Goal: Information Seeking & Learning: Learn about a topic

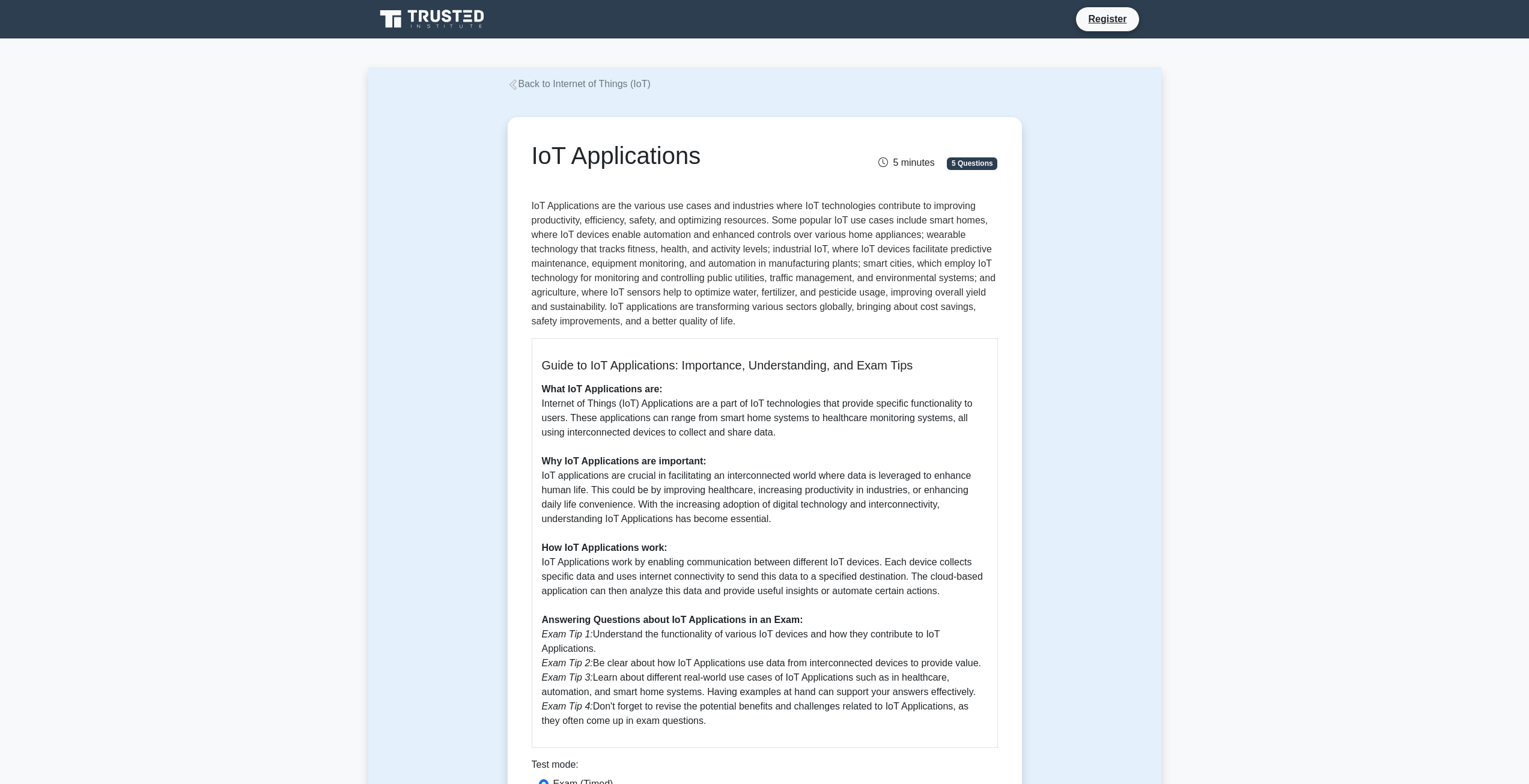
click at [572, 344] on div "Guide to IoT Applications: Importance, Understanding, and Exam Tips What IoT Ap…" at bounding box center [764, 543] width 466 height 409
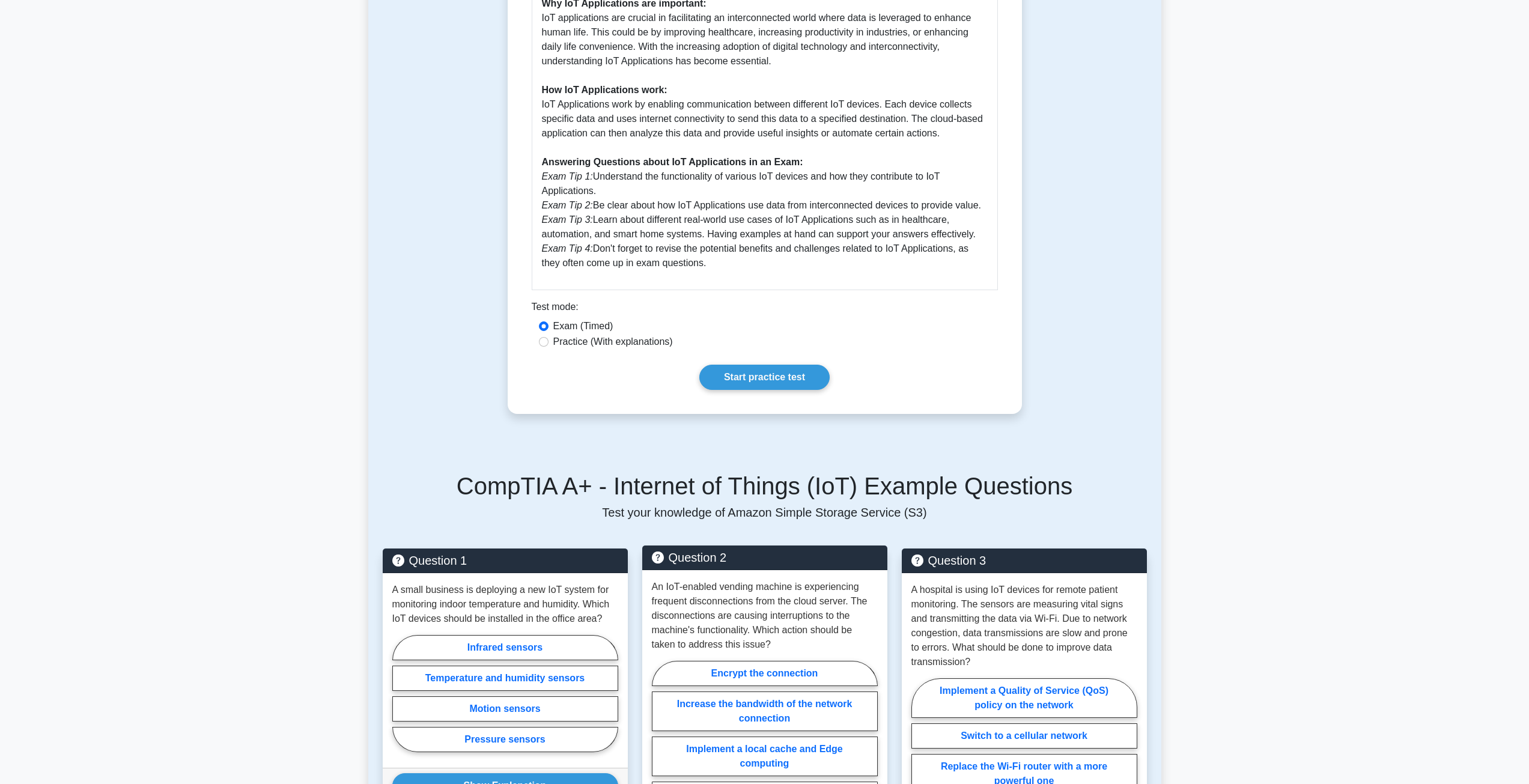
scroll to position [481, 0]
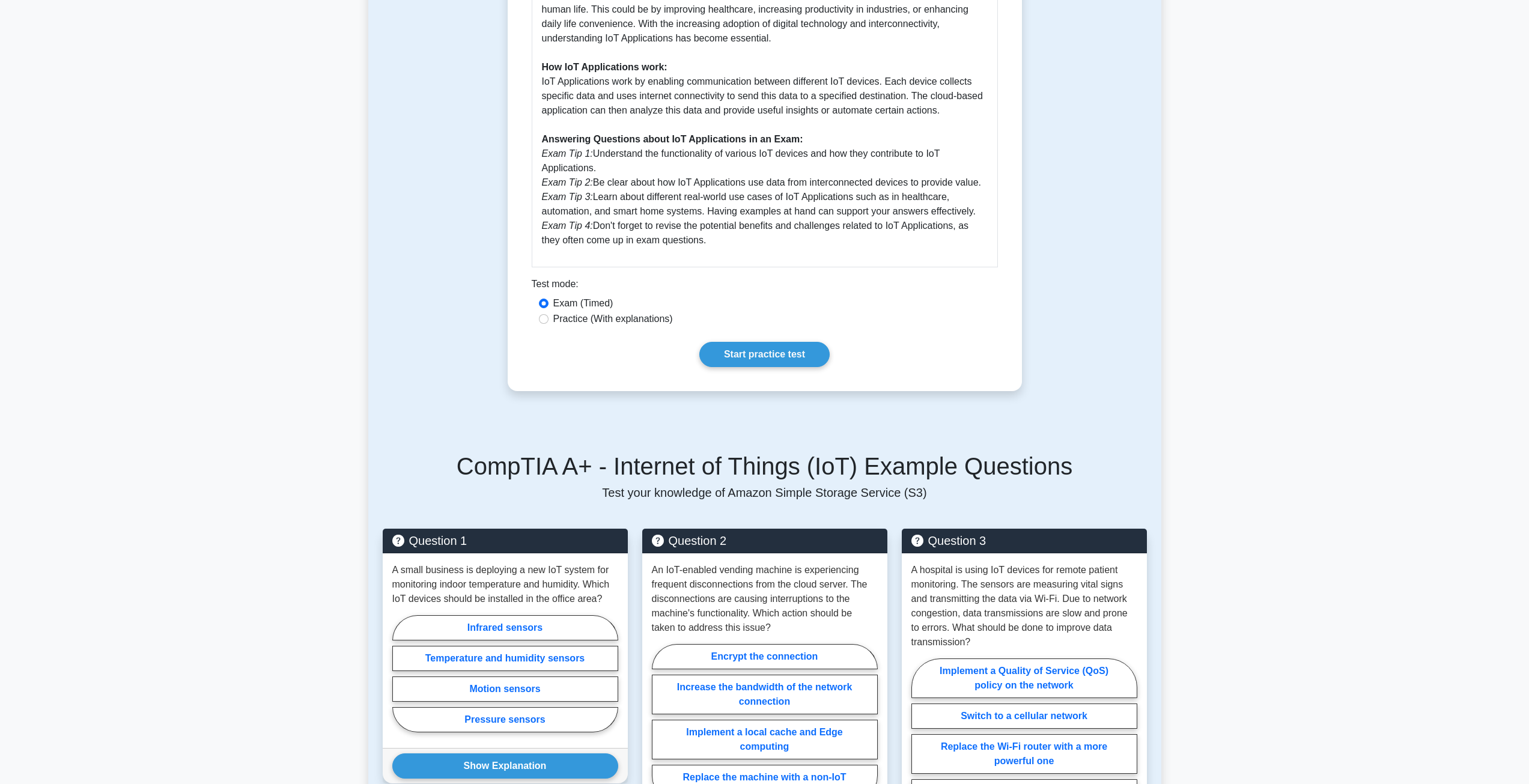
click at [606, 321] on label "Practice (With explanations)" at bounding box center [613, 319] width 120 height 14
click at [549, 321] on input "Practice (With explanations)" at bounding box center [543, 319] width 10 height 10
radio input "true"
click at [718, 350] on link "Start practice test" at bounding box center [764, 354] width 130 height 25
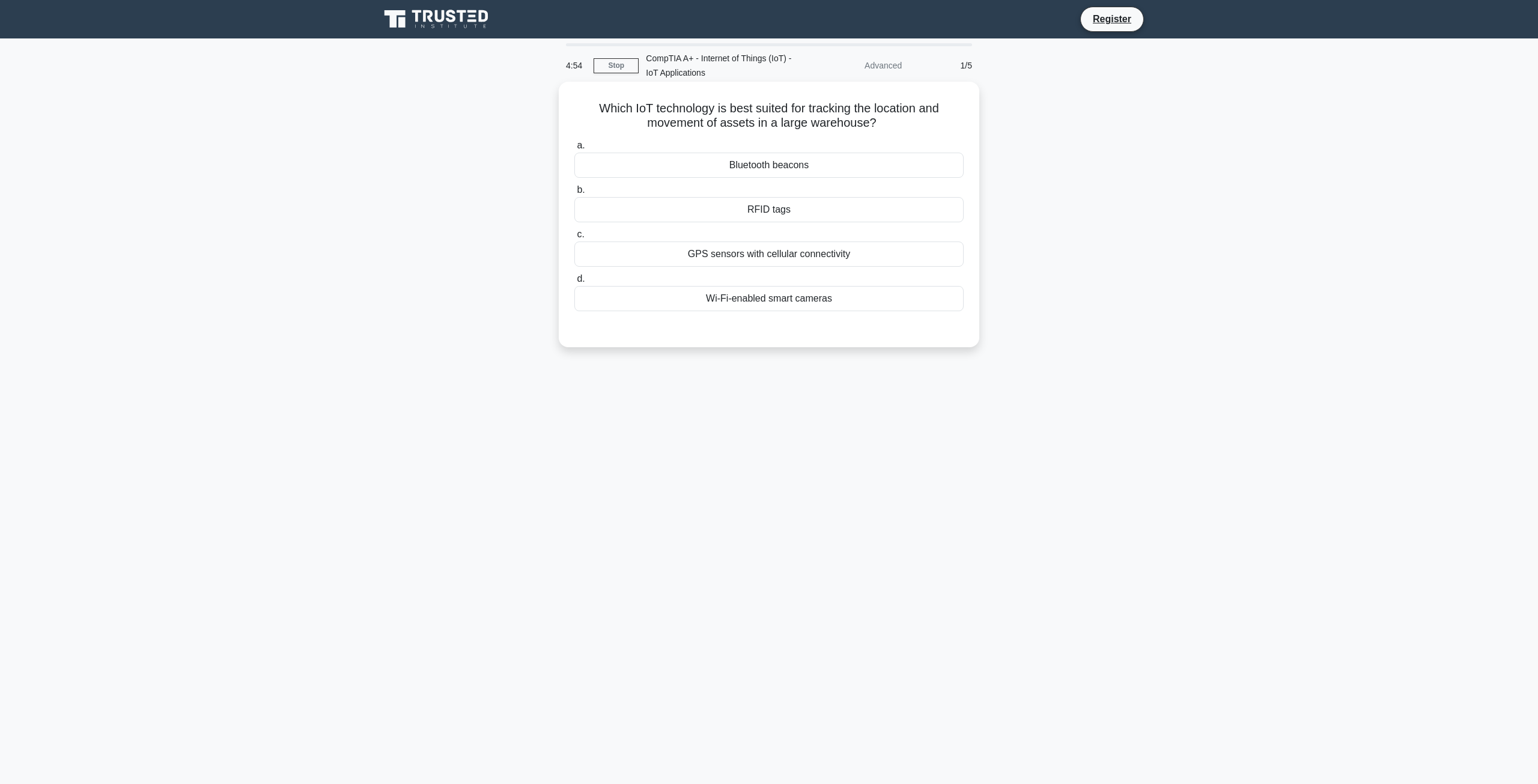
click at [803, 220] on div "RFID tags" at bounding box center [768, 209] width 389 height 25
click at [574, 194] on input "b. RFID tags" at bounding box center [574, 190] width 0 height 8
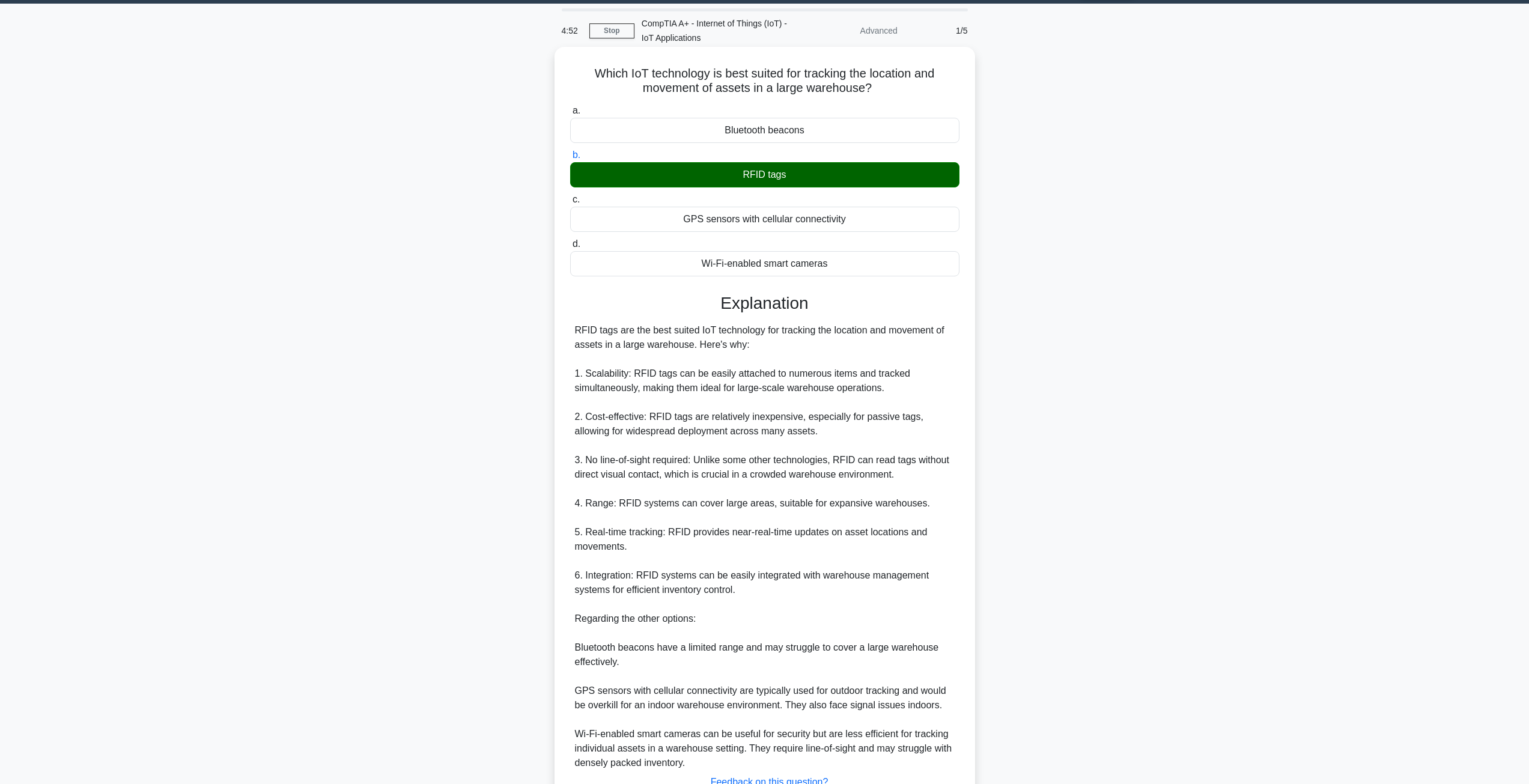
scroll to position [130, 0]
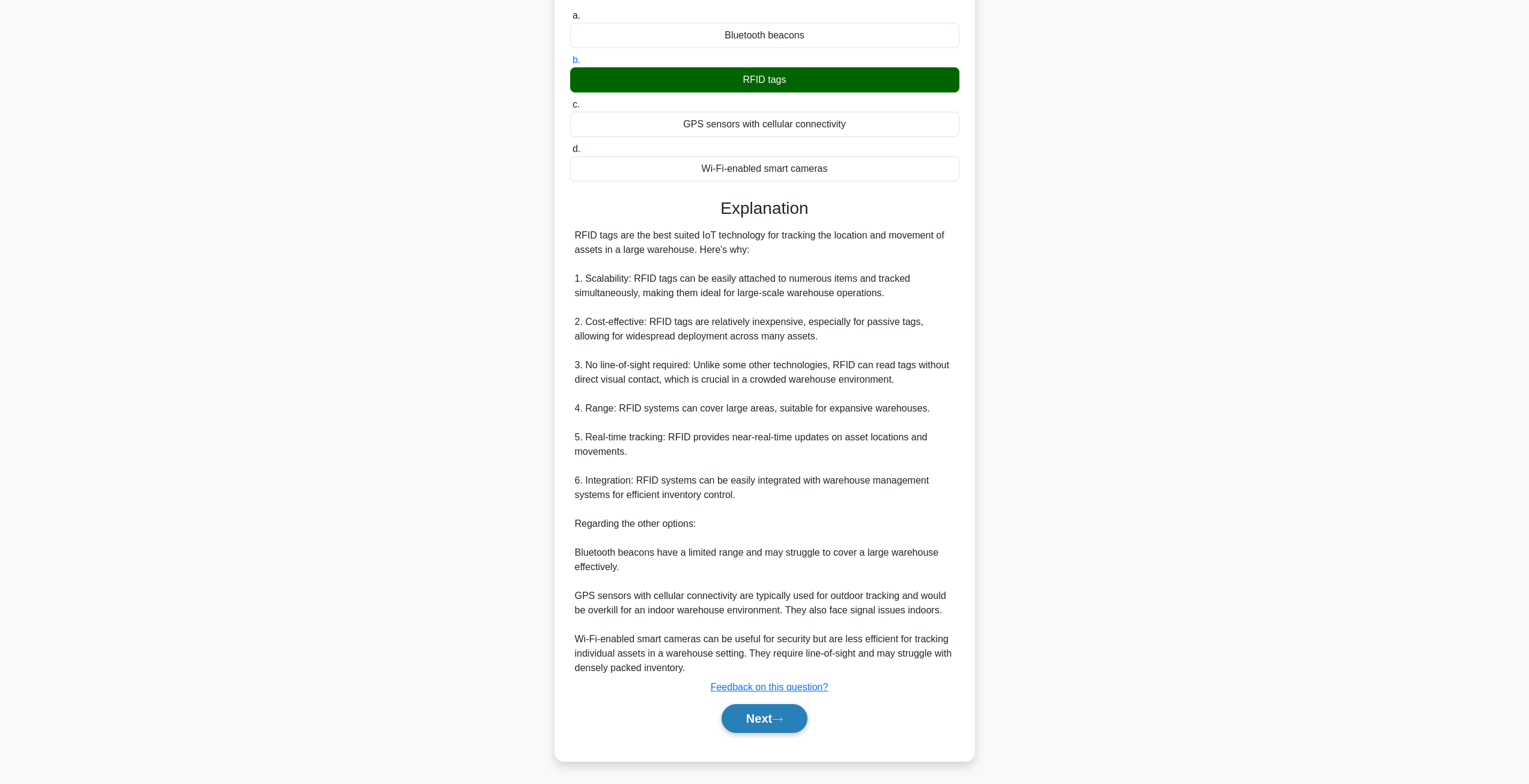
click at [779, 706] on button "Next" at bounding box center [764, 718] width 86 height 29
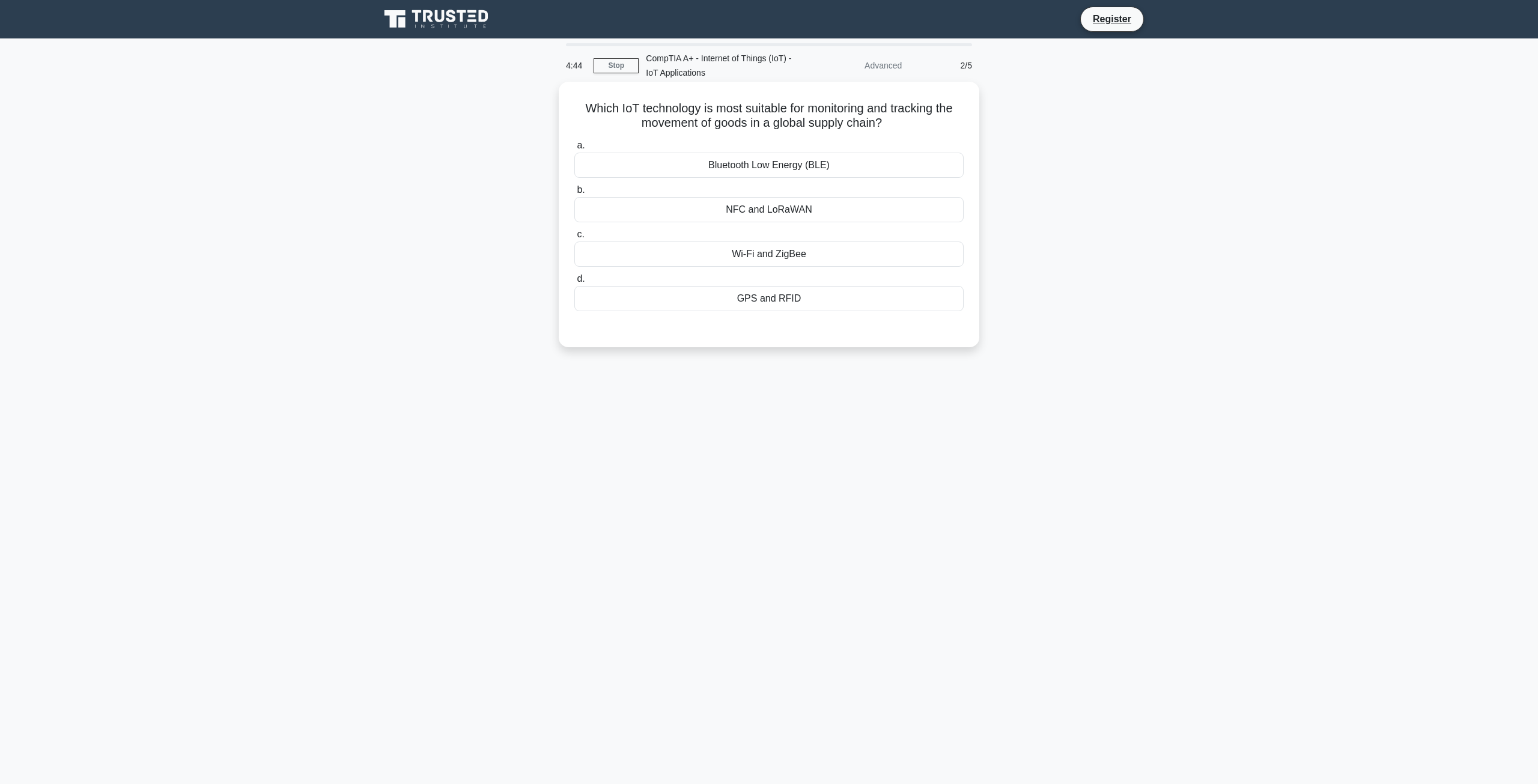
click at [803, 308] on div "GPS and RFID" at bounding box center [768, 298] width 389 height 25
click at [574, 283] on input "d. GPS and RFID" at bounding box center [574, 279] width 0 height 8
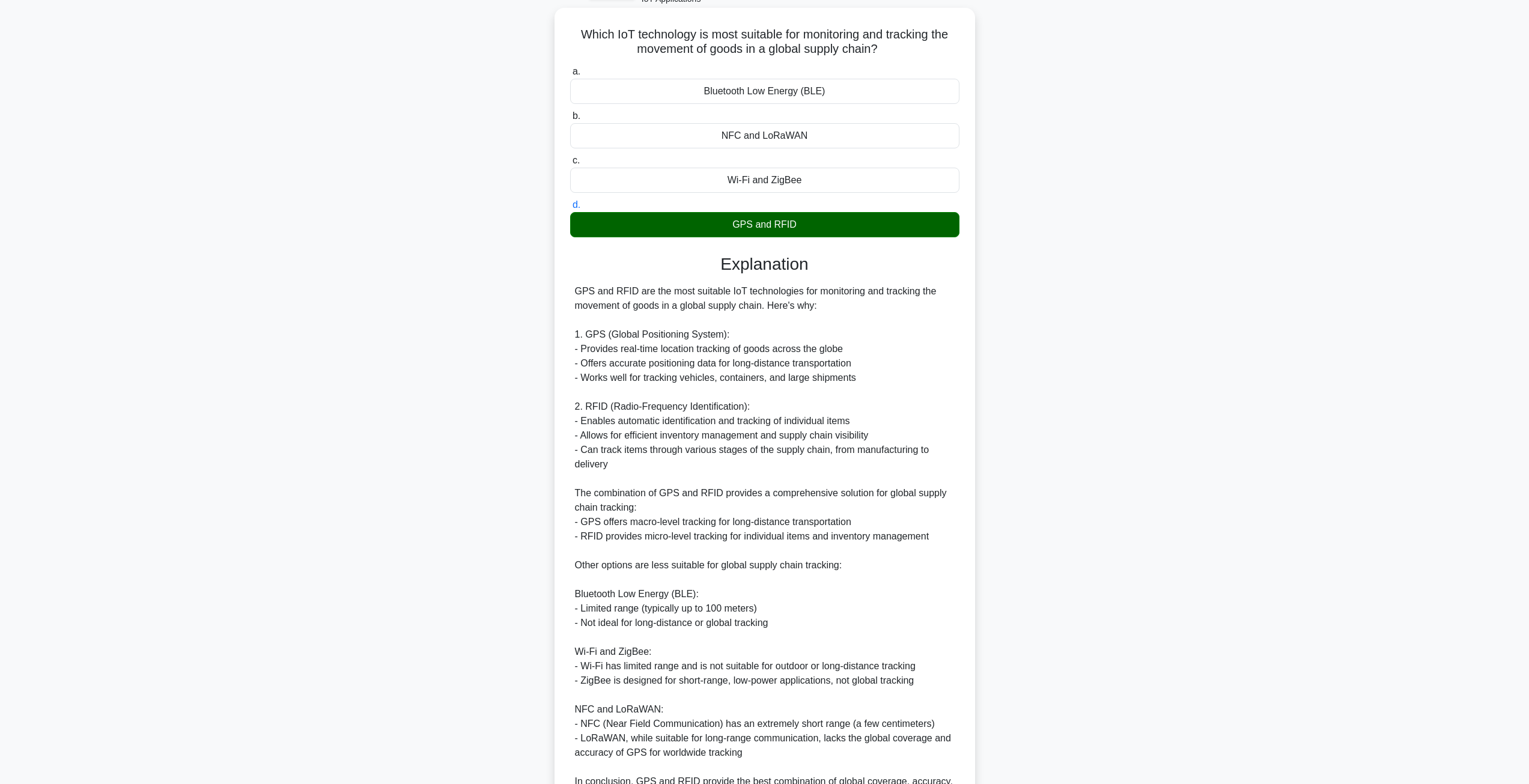
scroll to position [217, 0]
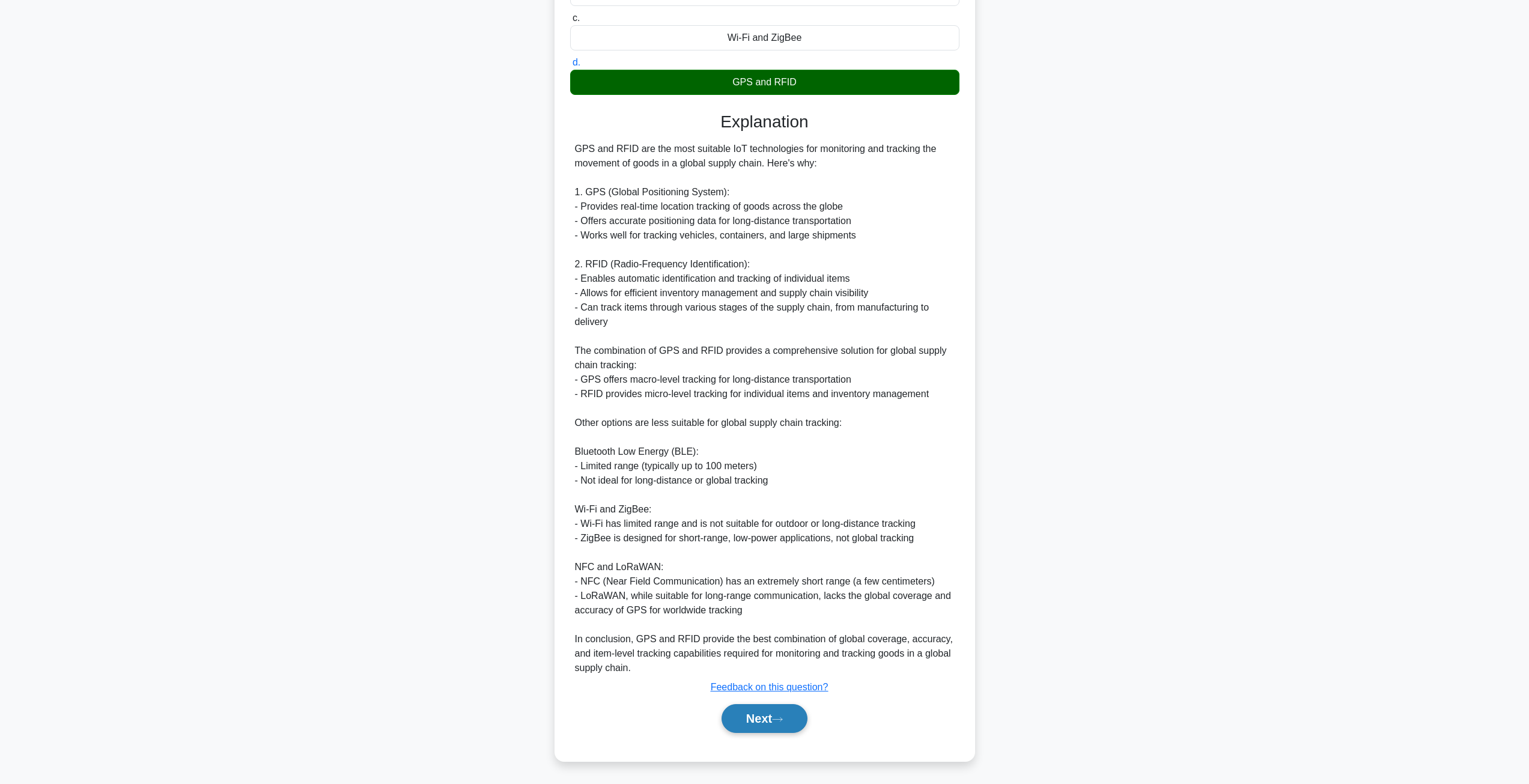
click at [768, 717] on button "Next" at bounding box center [764, 718] width 86 height 29
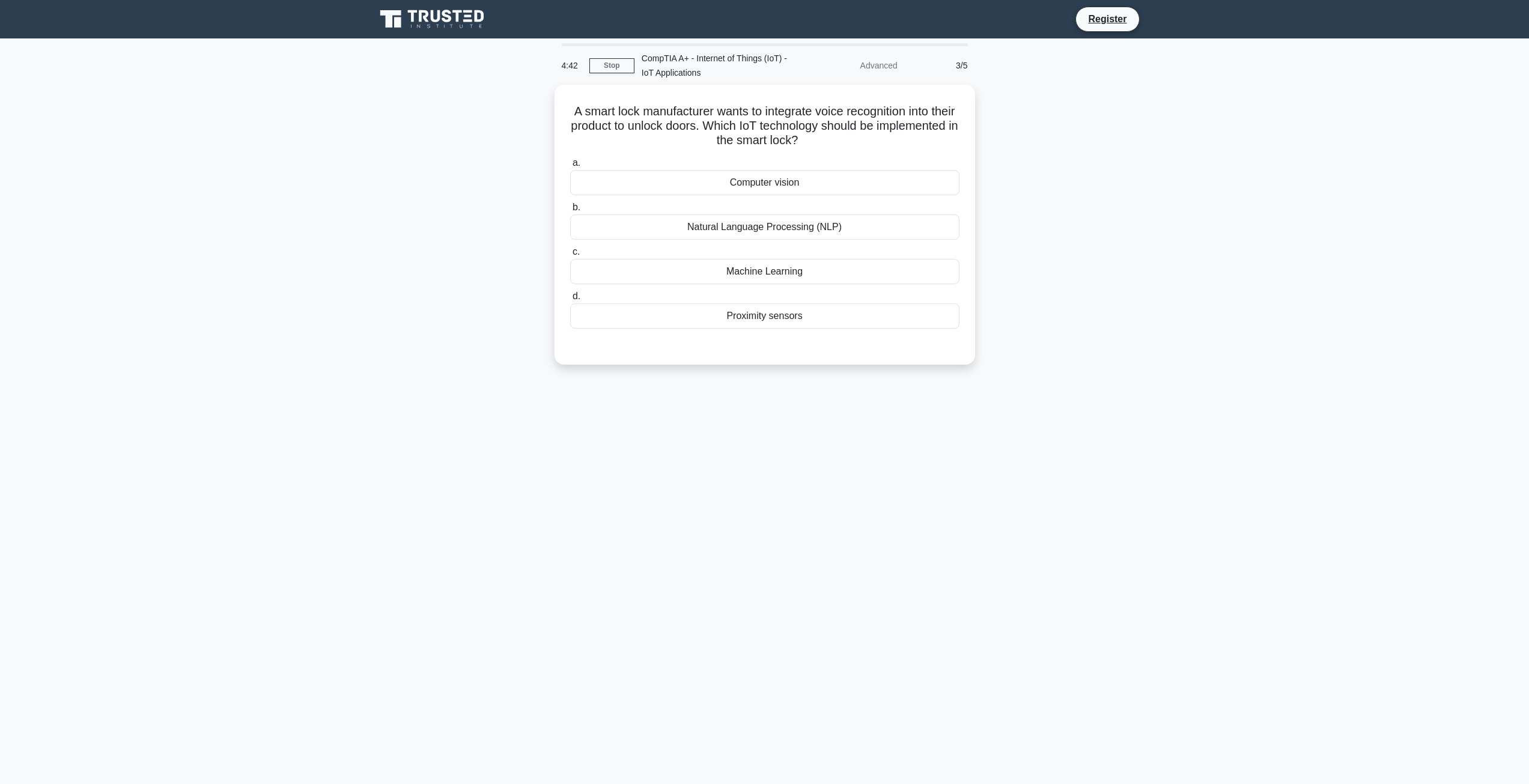
scroll to position [0, 0]
click at [840, 230] on div "Natural Language Processing (NLP)" at bounding box center [768, 224] width 389 height 25
click at [574, 209] on input "b. Natural Language Processing (NLP)" at bounding box center [574, 205] width 0 height 8
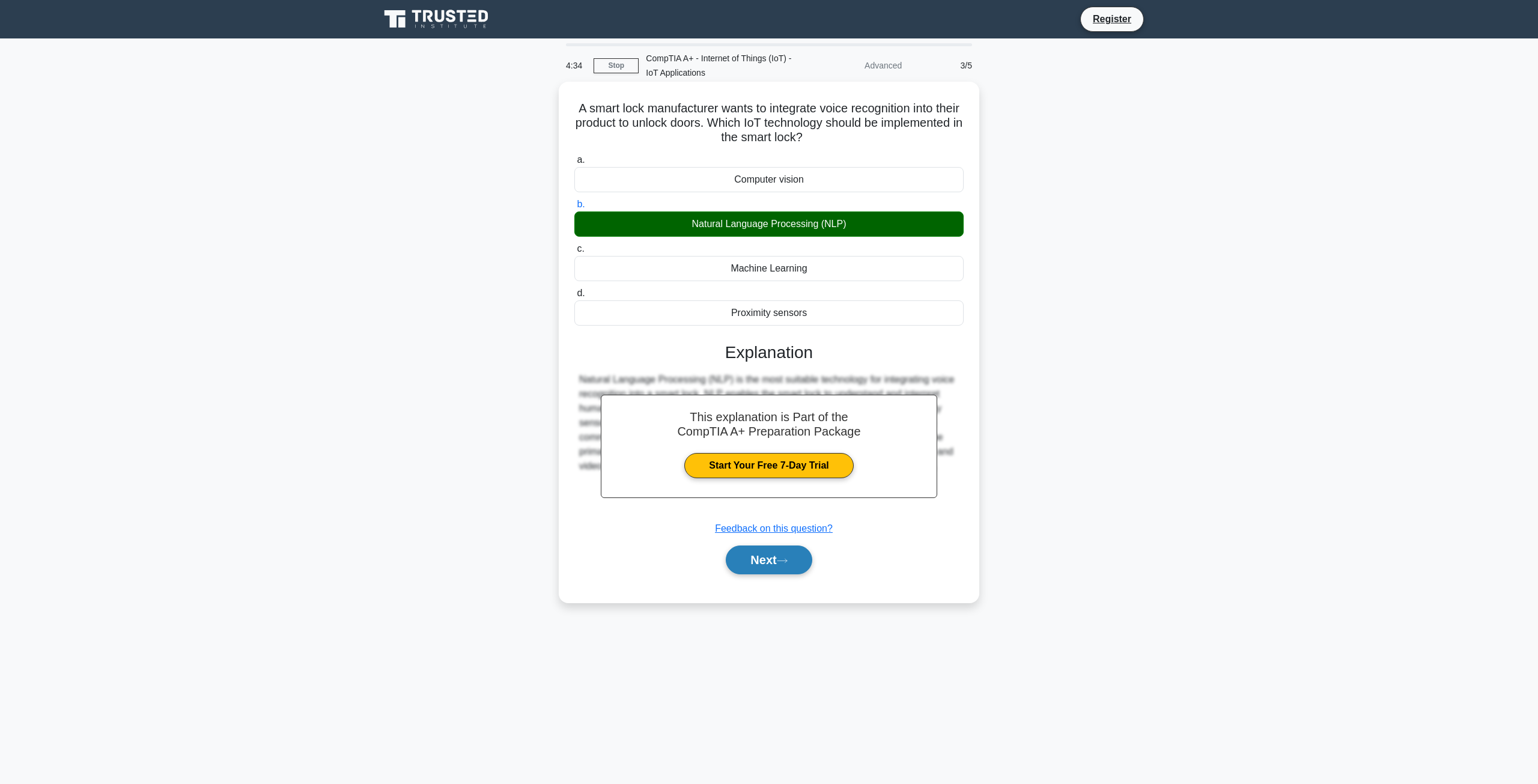
click at [783, 567] on button "Next" at bounding box center [768, 560] width 86 height 29
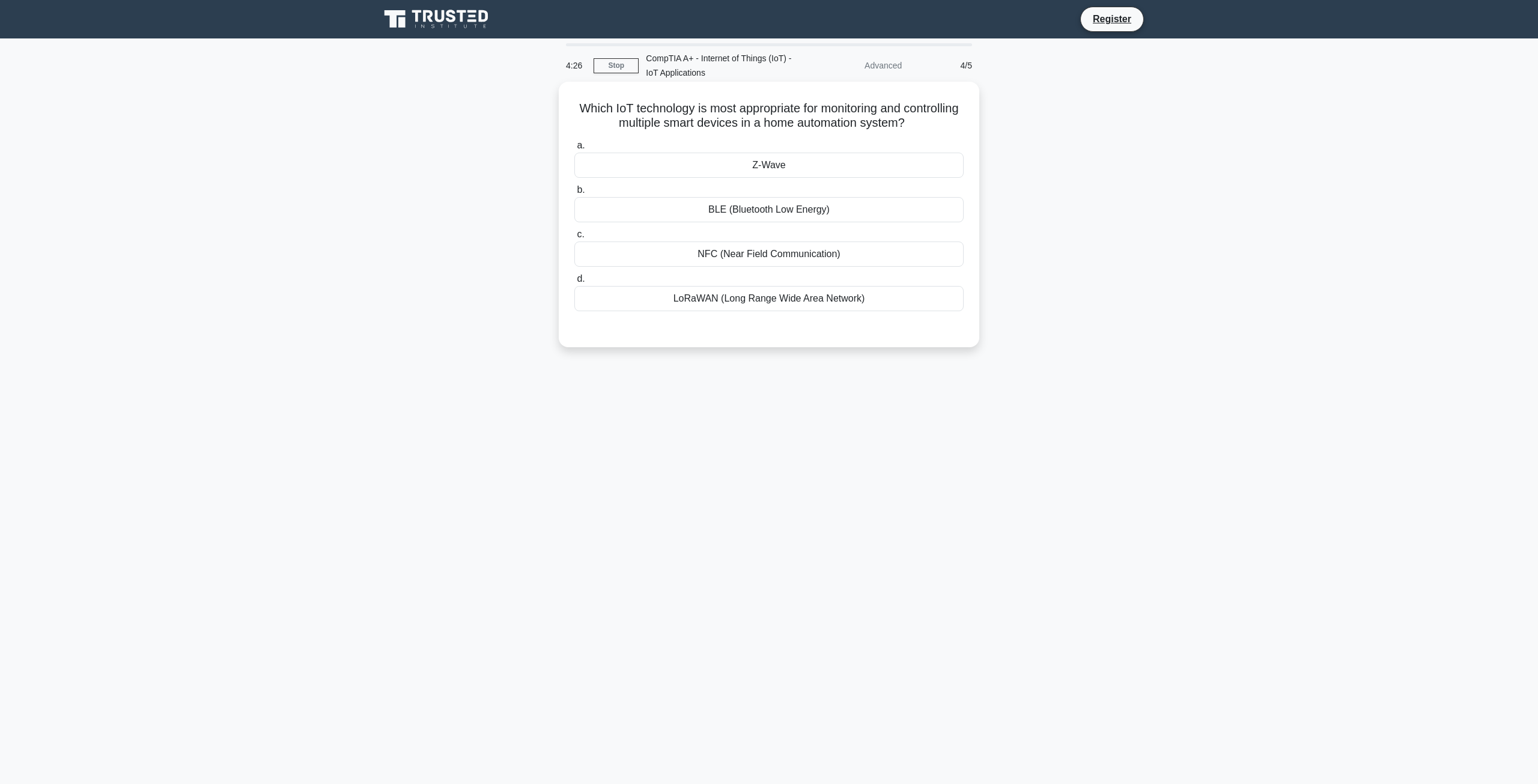
click at [804, 211] on div "BLE (Bluetooth Low Energy)" at bounding box center [768, 209] width 389 height 25
click at [574, 194] on input "b. BLE (Bluetooth Low Energy)" at bounding box center [574, 190] width 0 height 8
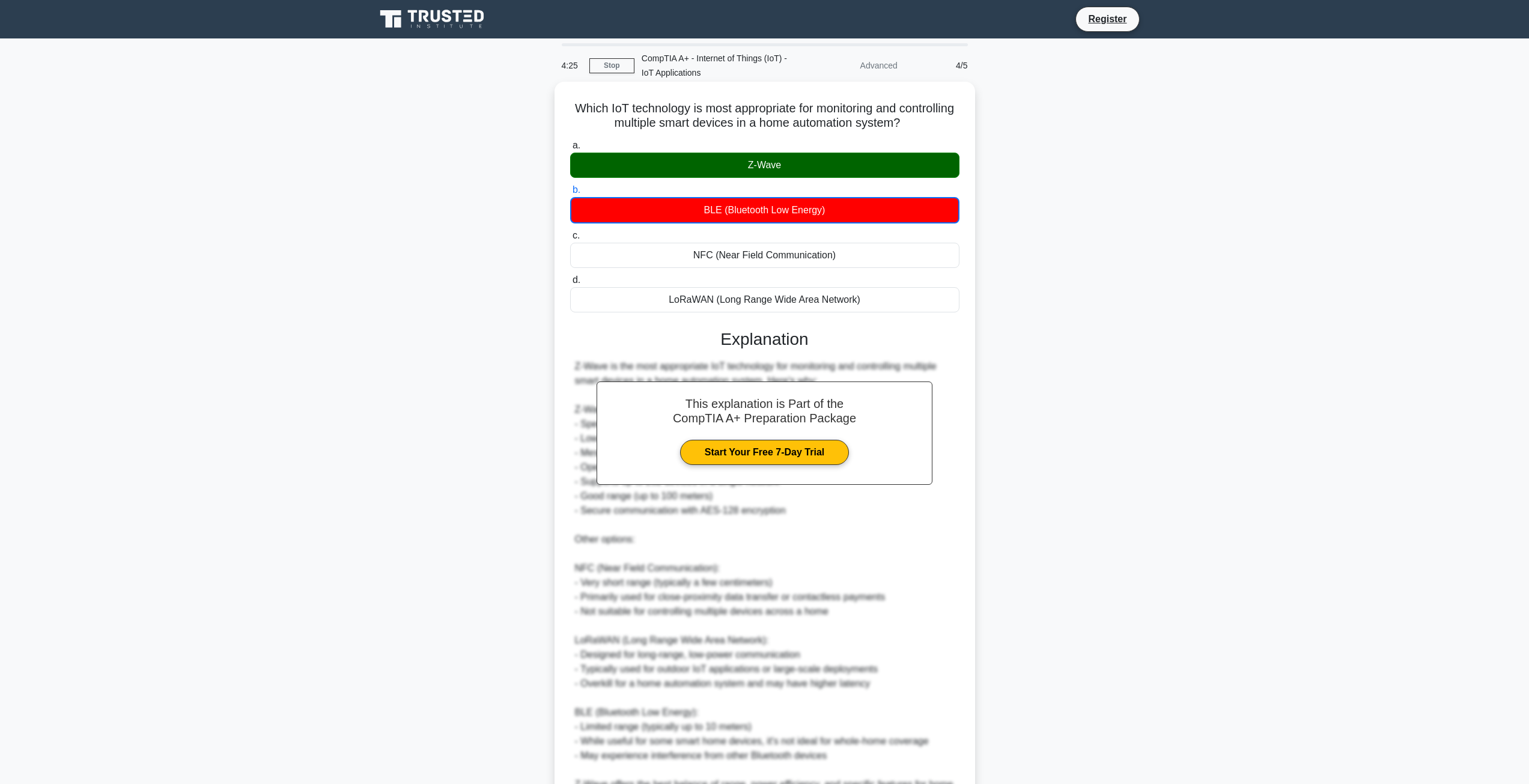
click at [814, 168] on div "Z-Wave" at bounding box center [764, 165] width 389 height 25
click at [570, 149] on input "a. Z-Wave" at bounding box center [570, 145] width 0 height 8
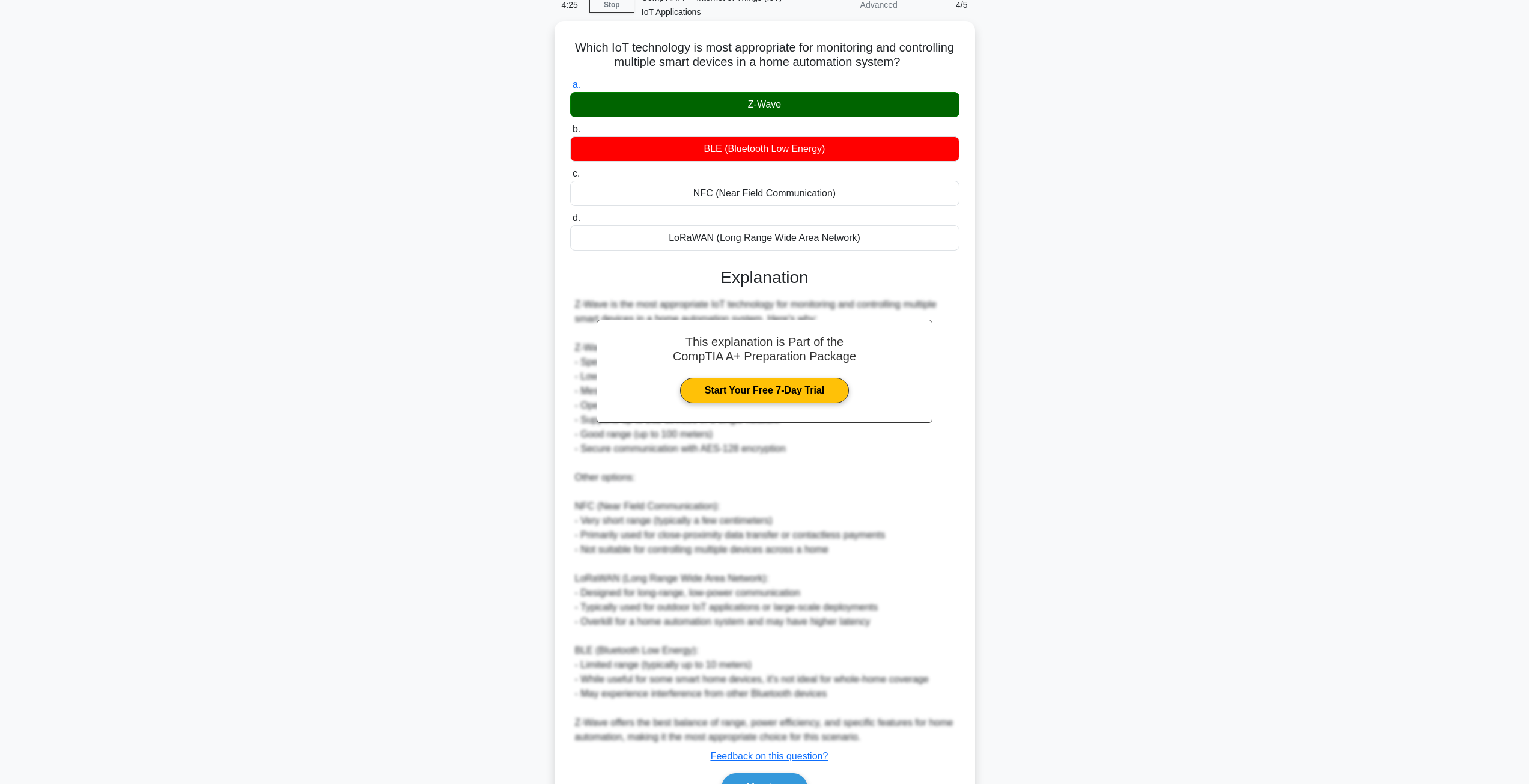
scroll to position [130, 0]
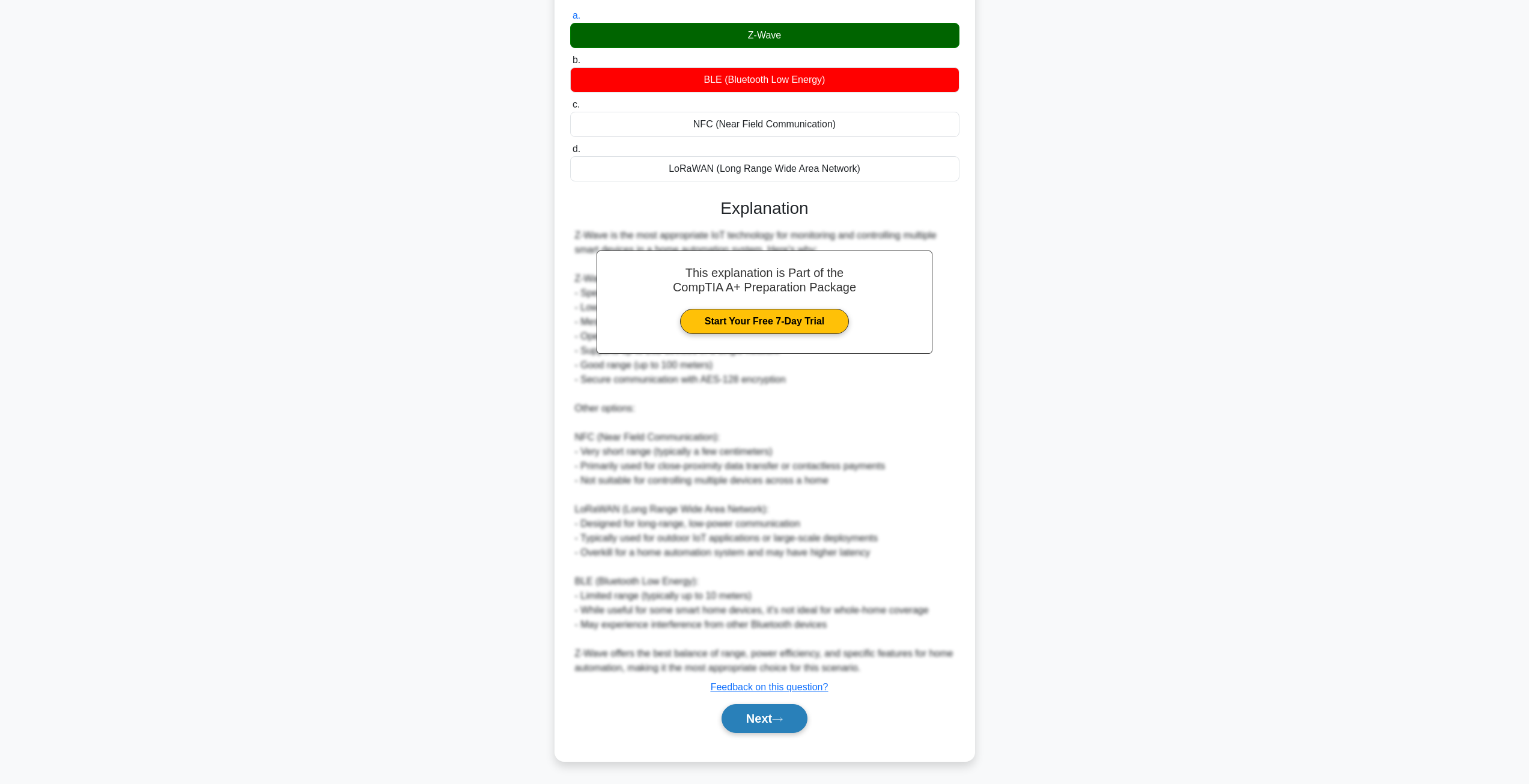
click at [780, 707] on button "Next" at bounding box center [764, 718] width 86 height 29
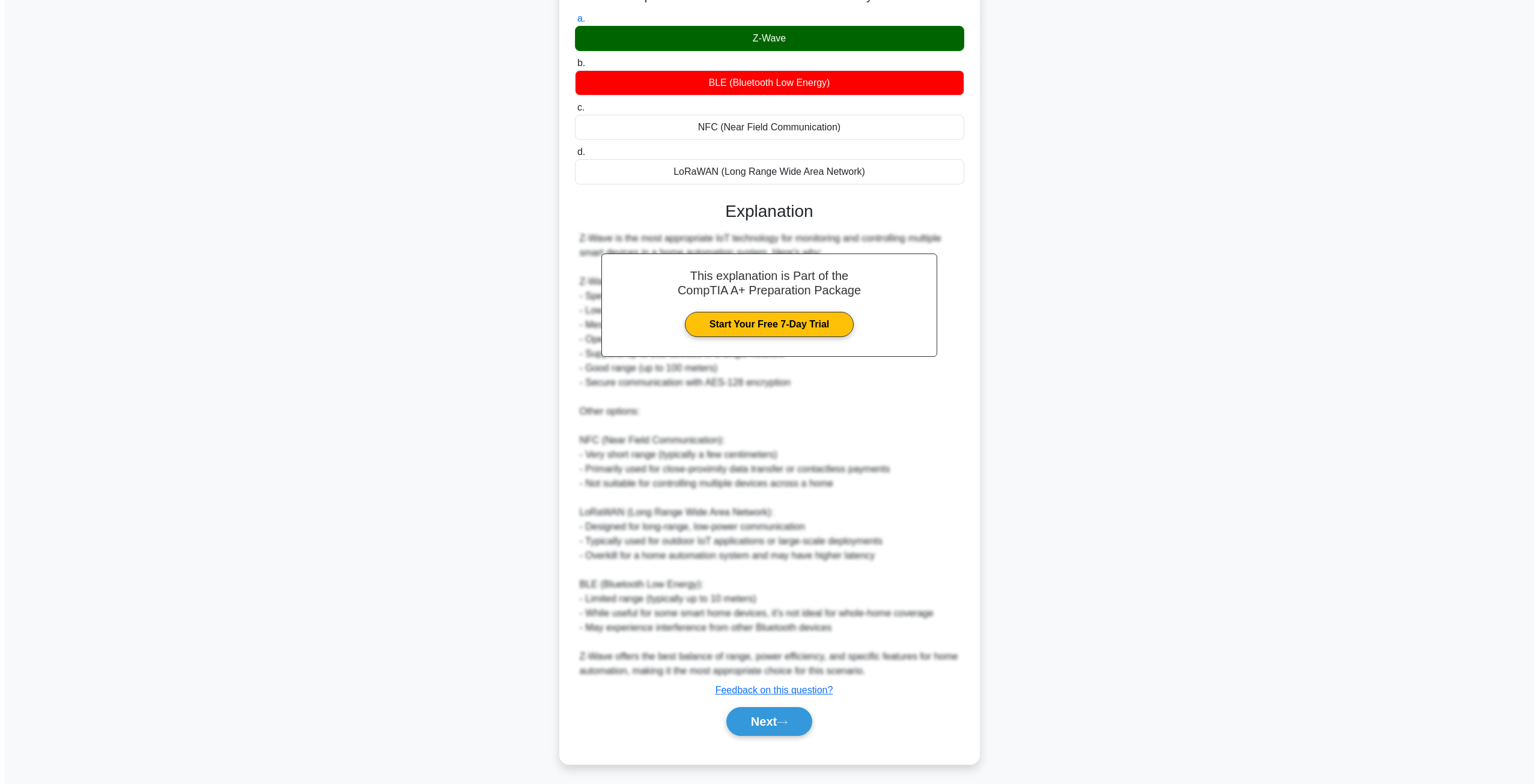
scroll to position [0, 0]
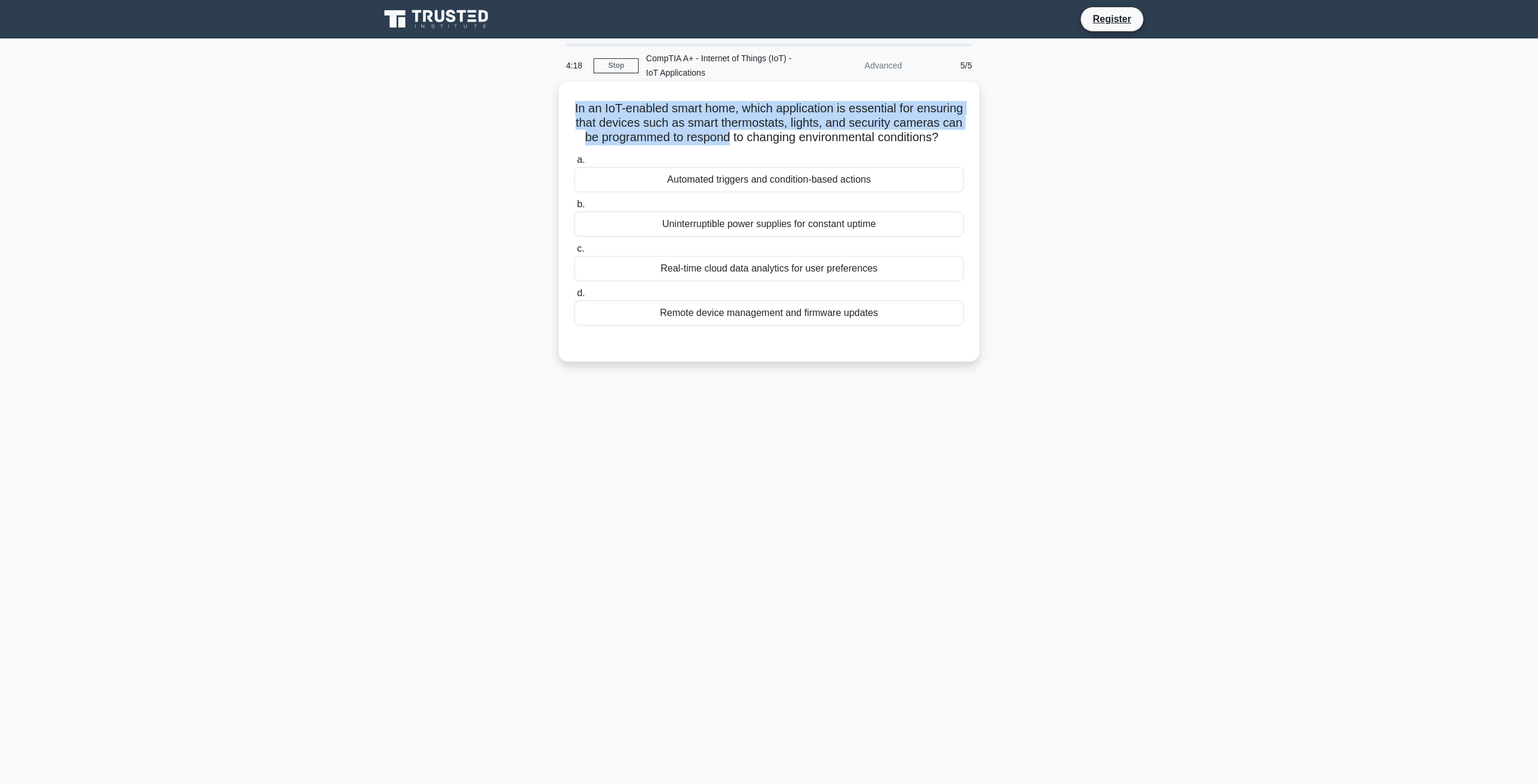
drag, startPoint x: 587, startPoint y: 103, endPoint x: 805, endPoint y: 144, distance: 221.8
click at [805, 144] on h5 "In an IoT-enabled smart home, which application is essential for ensuring that …" at bounding box center [768, 123] width 392 height 45
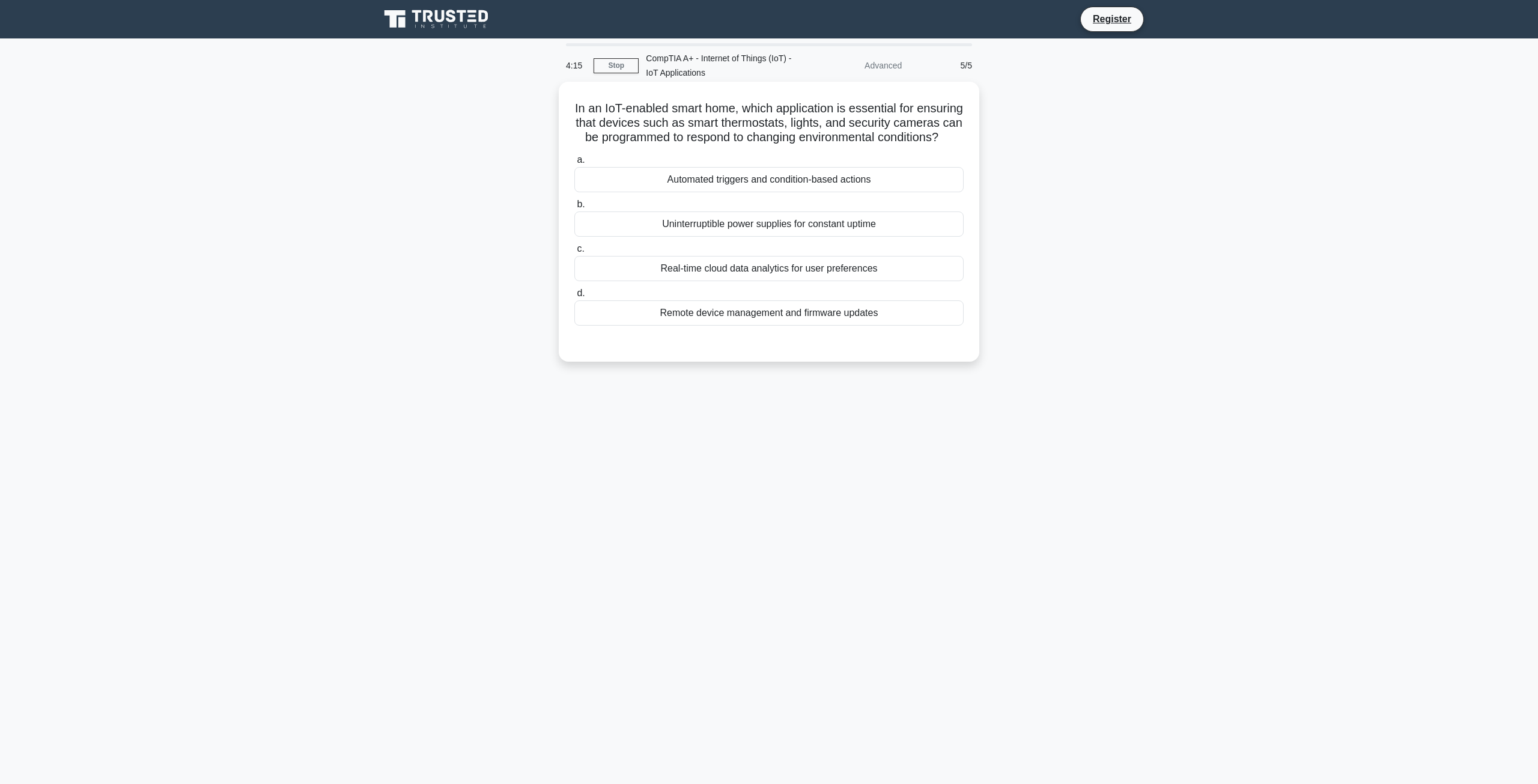
click at [812, 274] on div "Real-time cloud data analytics for user preferences" at bounding box center [768, 269] width 389 height 25
click at [574, 253] on input "c. Real-time cloud data analytics for user preferences" at bounding box center [574, 249] width 0 height 8
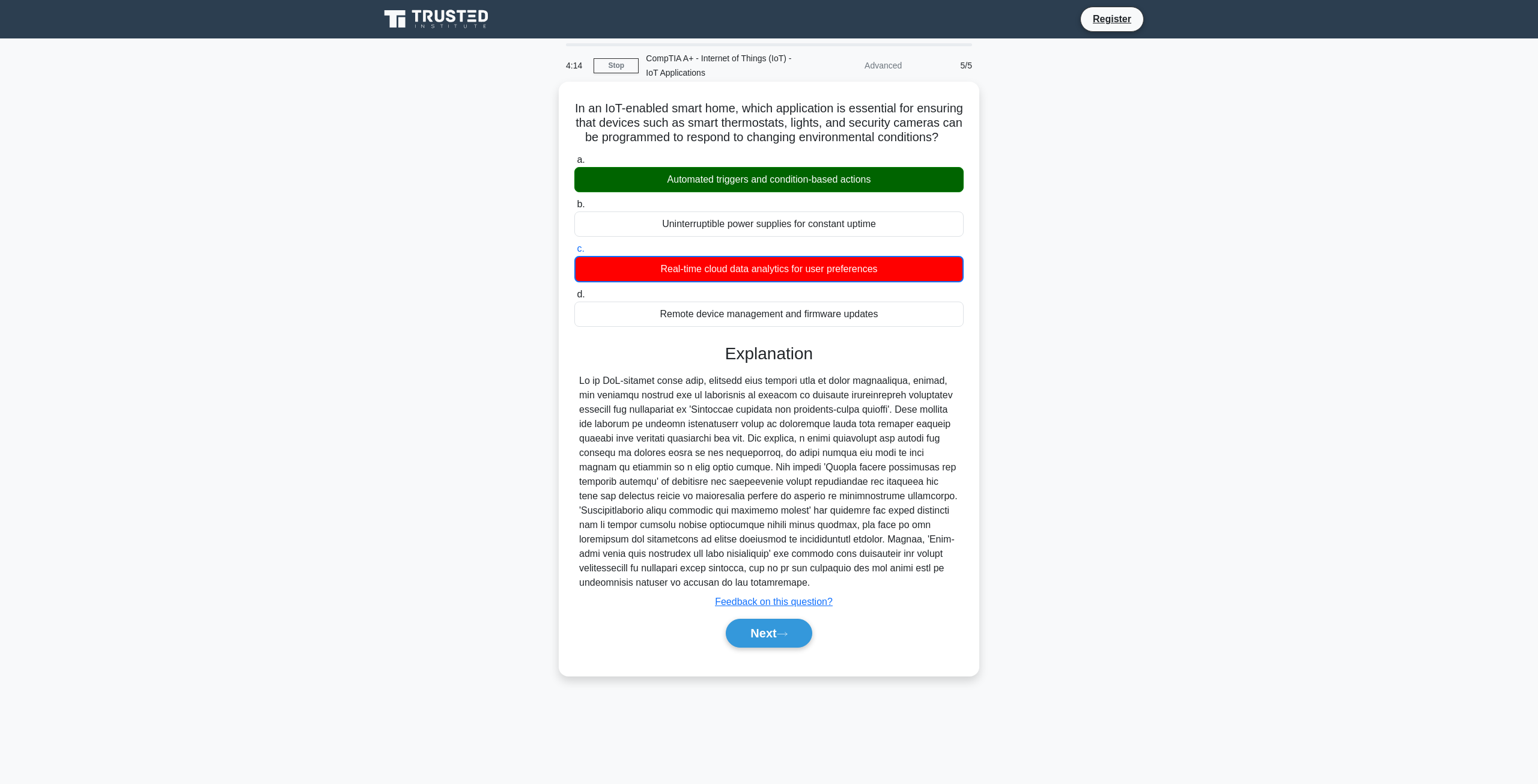
click at [839, 216] on label "b. Uninterruptible power supplies for constant uptime" at bounding box center [768, 217] width 389 height 39
click at [574, 209] on input "b. Uninterruptible power supplies for constant uptime" at bounding box center [574, 205] width 0 height 8
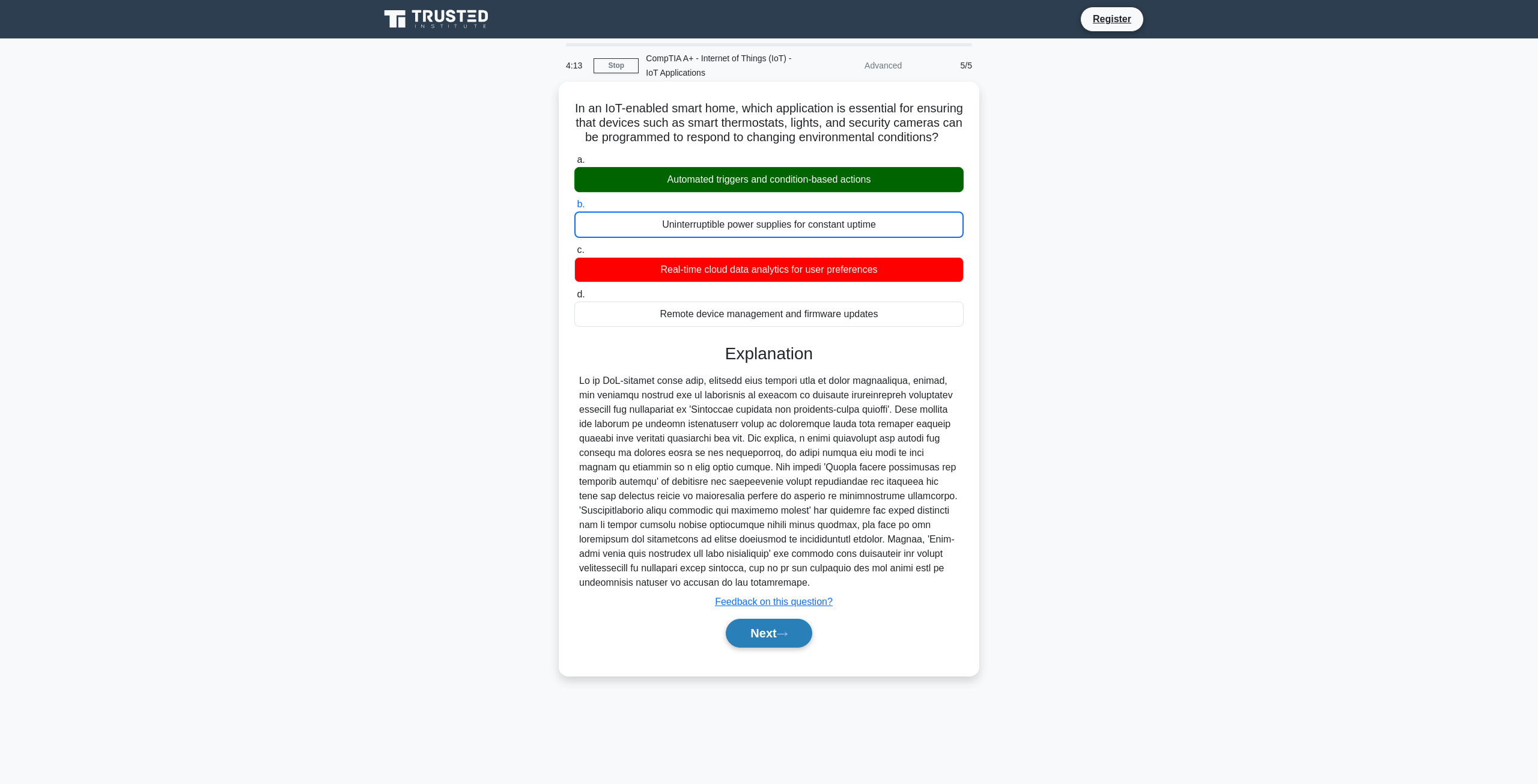
click at [787, 637] on icon at bounding box center [782, 634] width 11 height 7
